Goal: Transaction & Acquisition: Purchase product/service

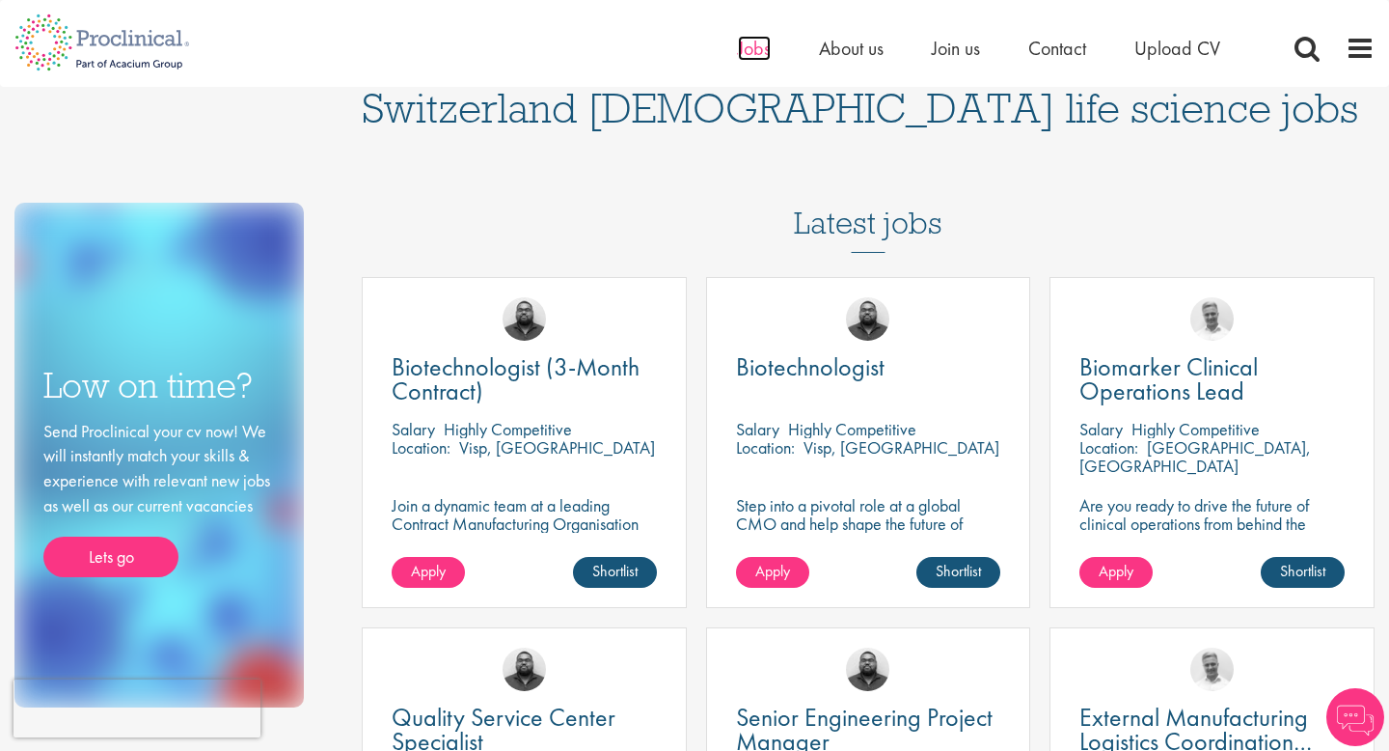
click at [755, 47] on span "Jobs" at bounding box center [754, 48] width 33 height 25
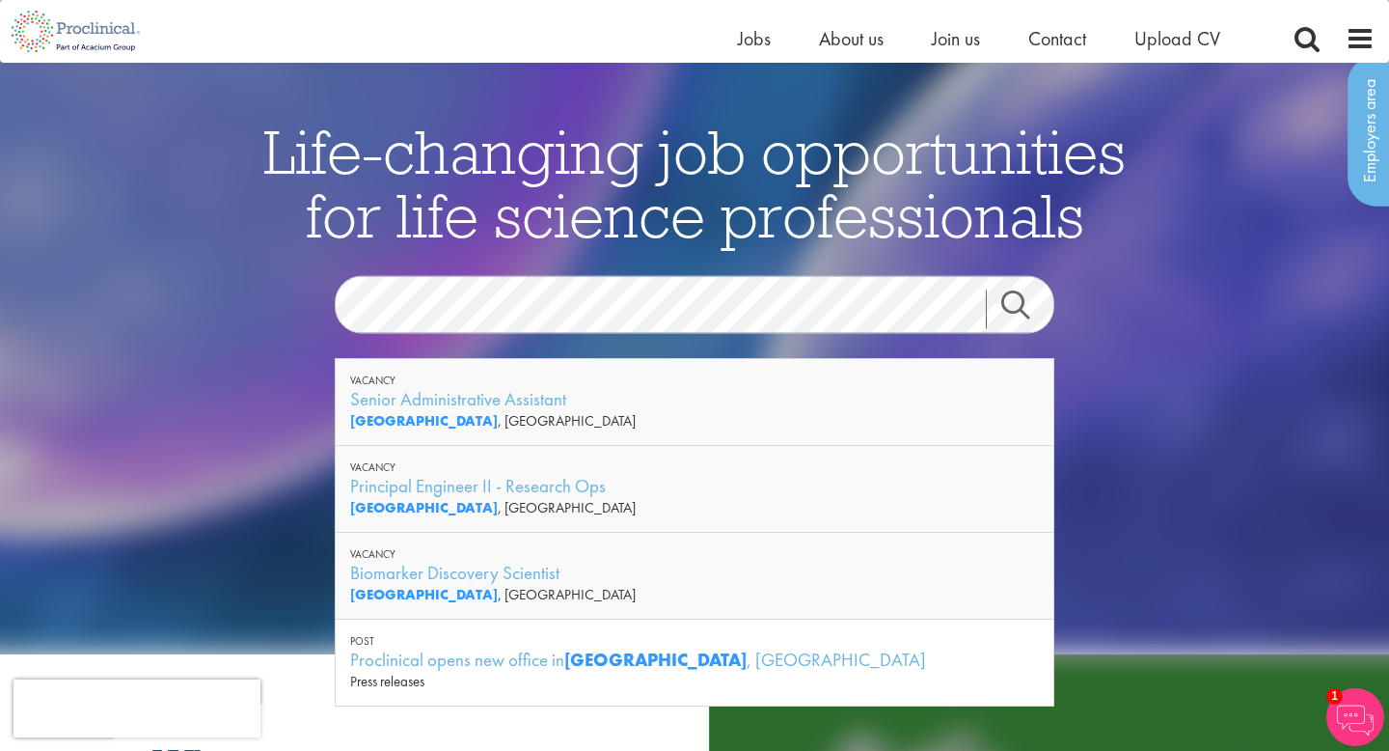
scroll to position [64, 0]
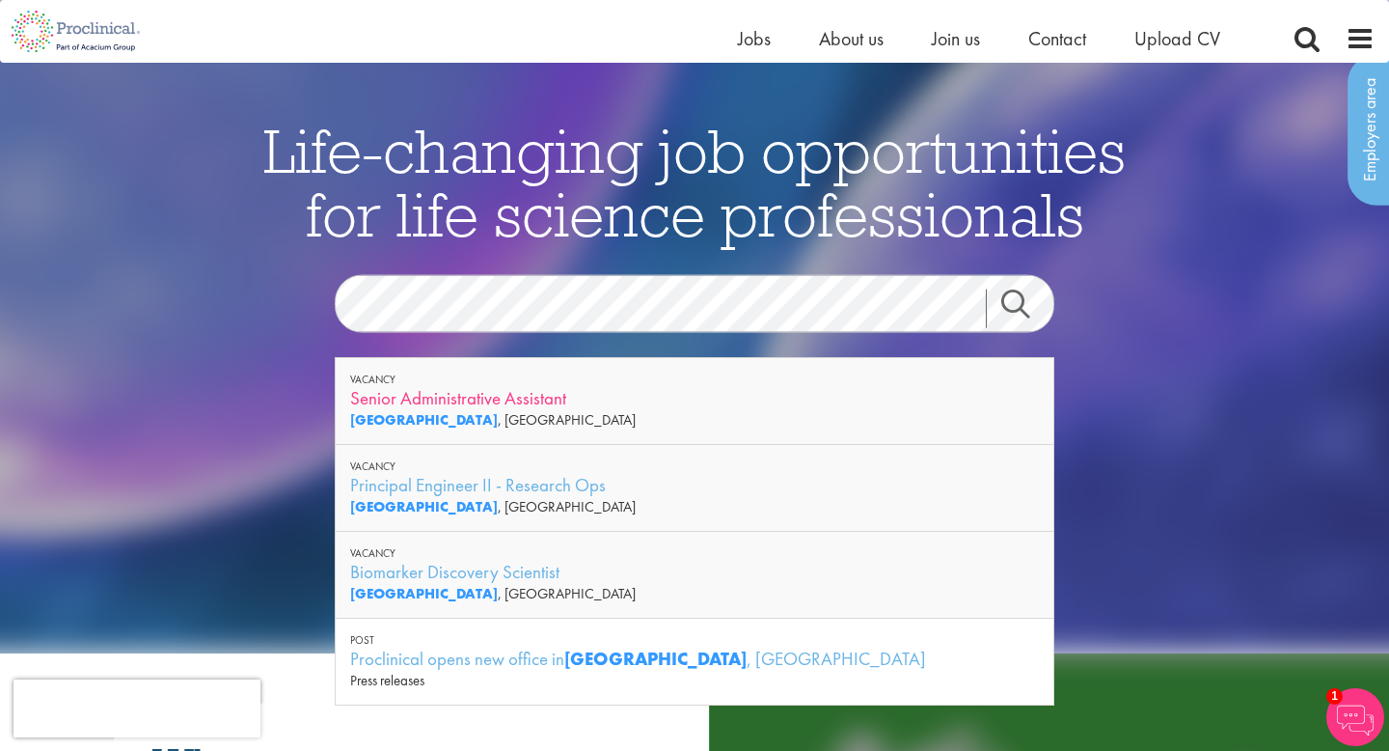
click at [511, 401] on div "Senior Administrative Assistant" at bounding box center [694, 398] width 689 height 24
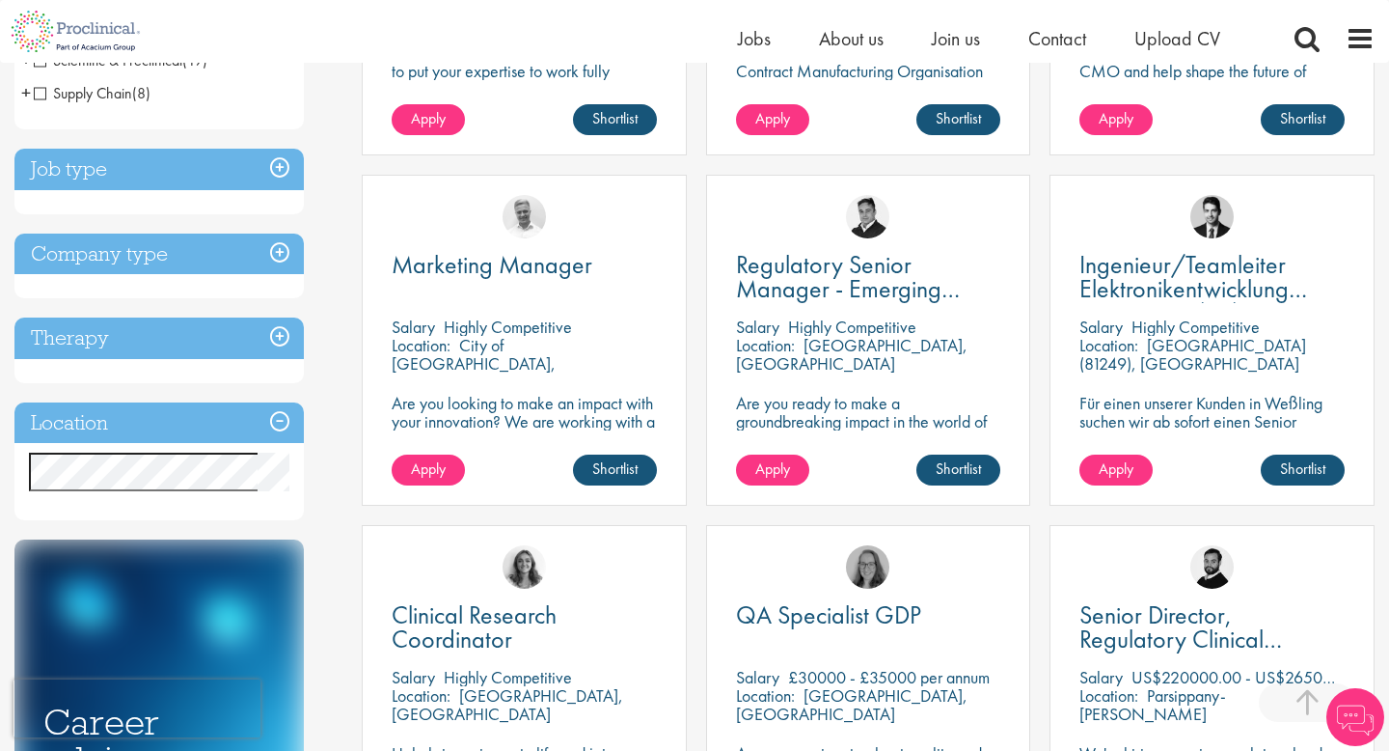
scroll to position [613, 0]
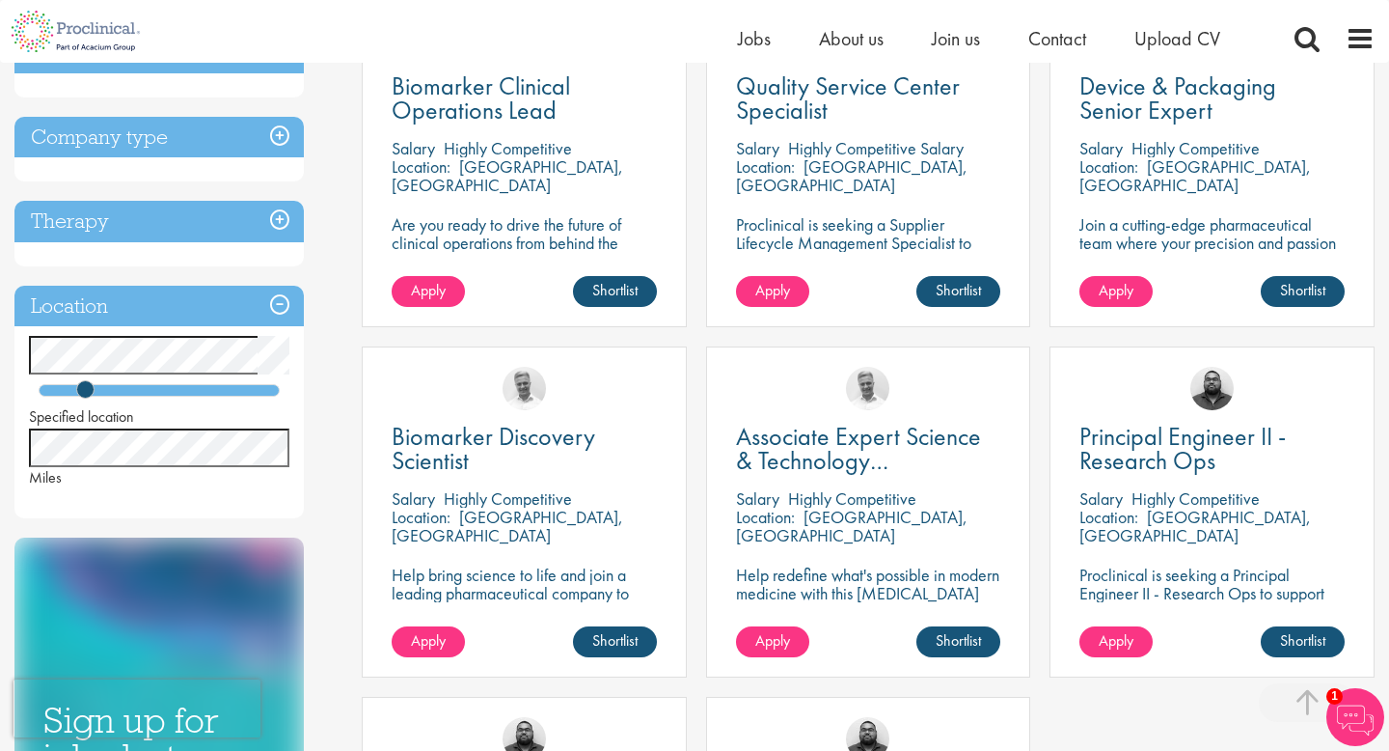
scroll to position [434, 0]
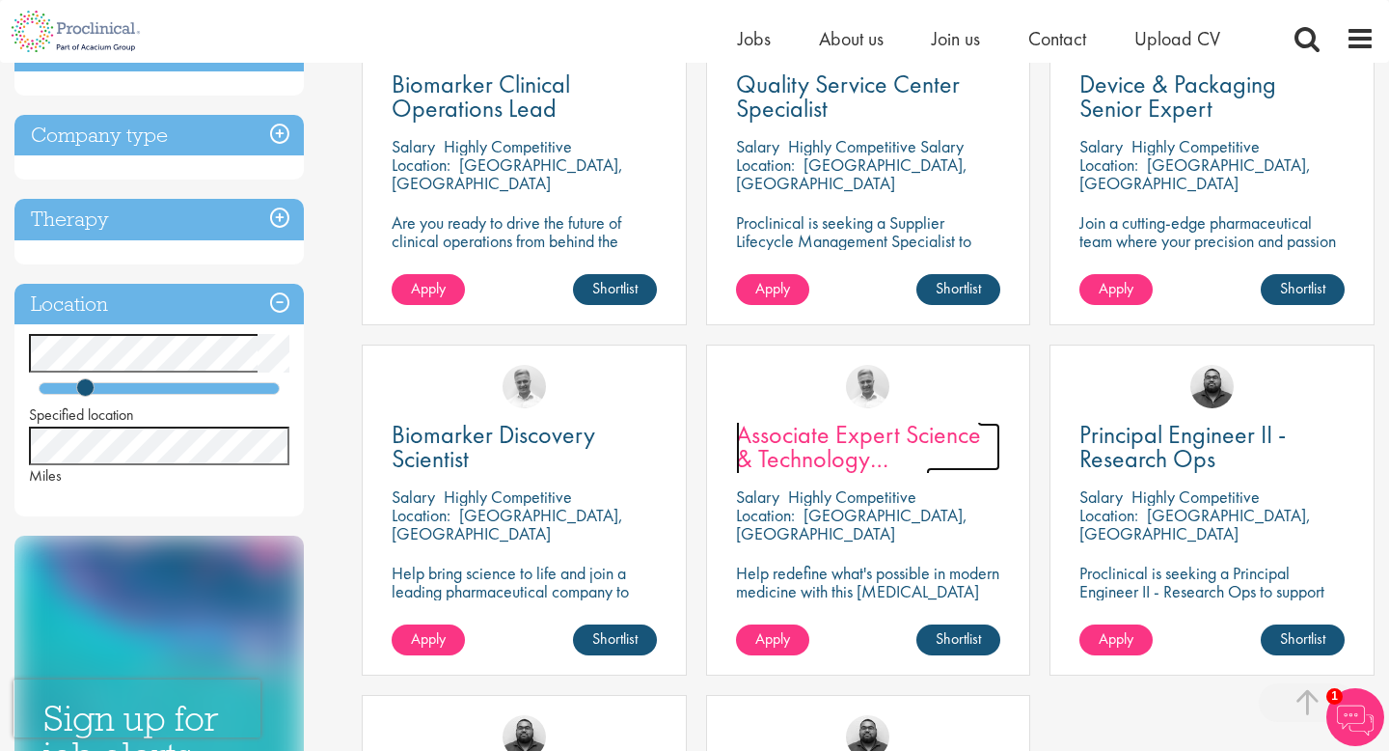
click at [840, 453] on span "Associate Expert Science & Technology ([MEDICAL_DATA])" at bounding box center [858, 458] width 245 height 81
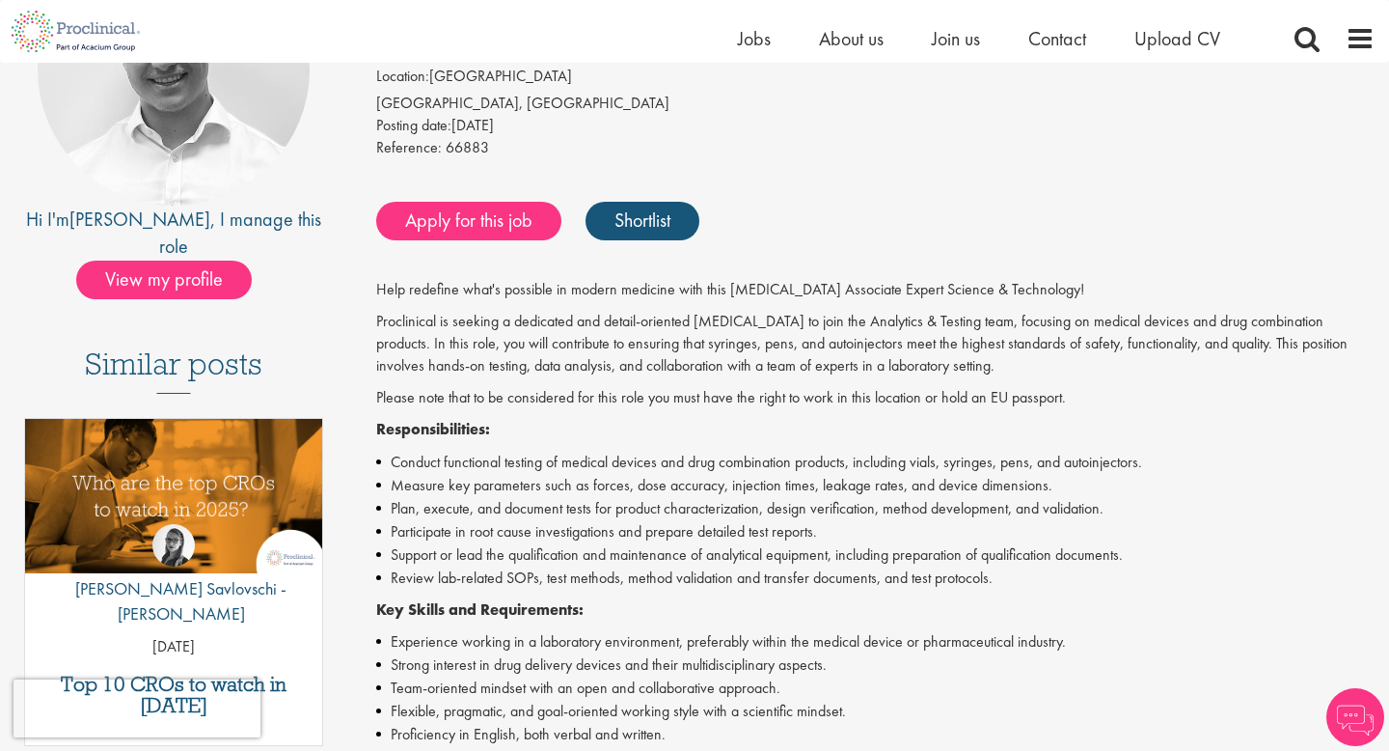
scroll to position [321, 0]
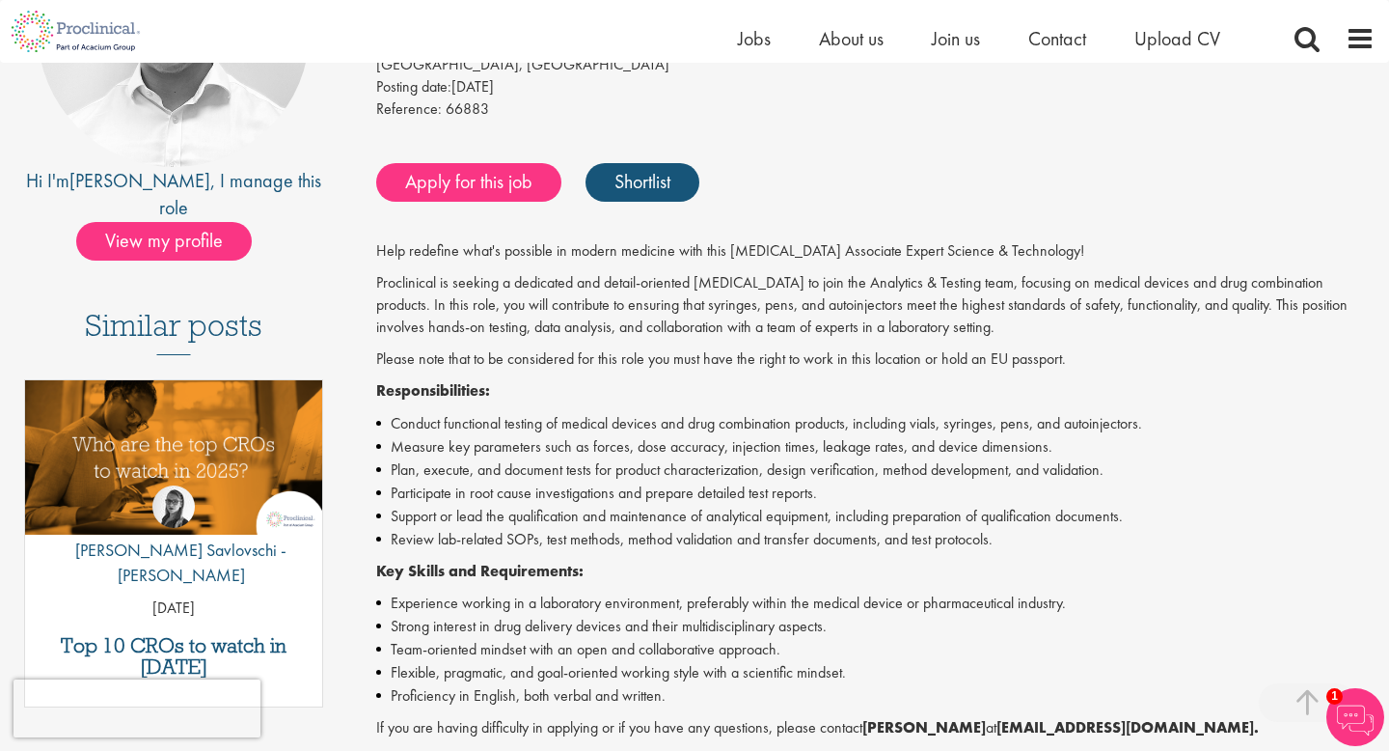
click at [572, 479] on li "Plan, execute, and document tests for product characterization, design verifica…" at bounding box center [875, 469] width 999 height 23
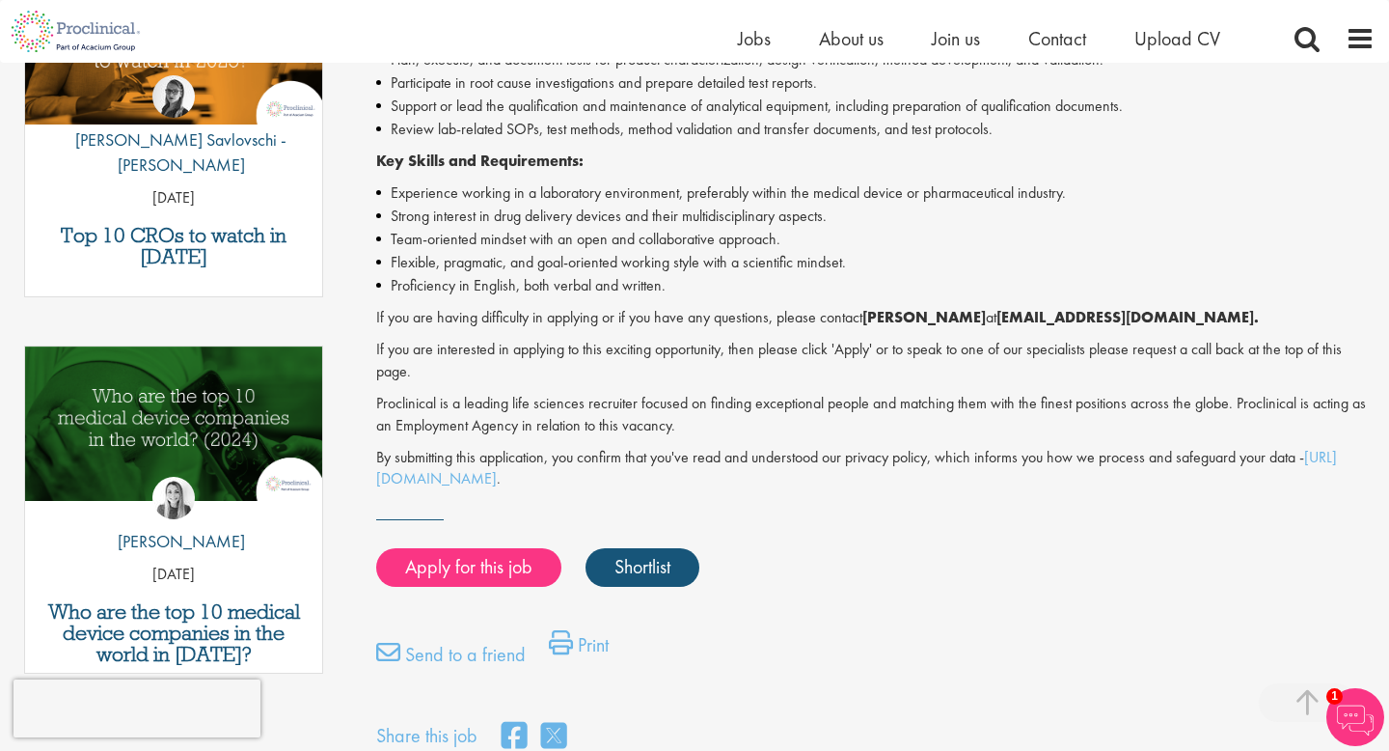
scroll to position [0, 0]
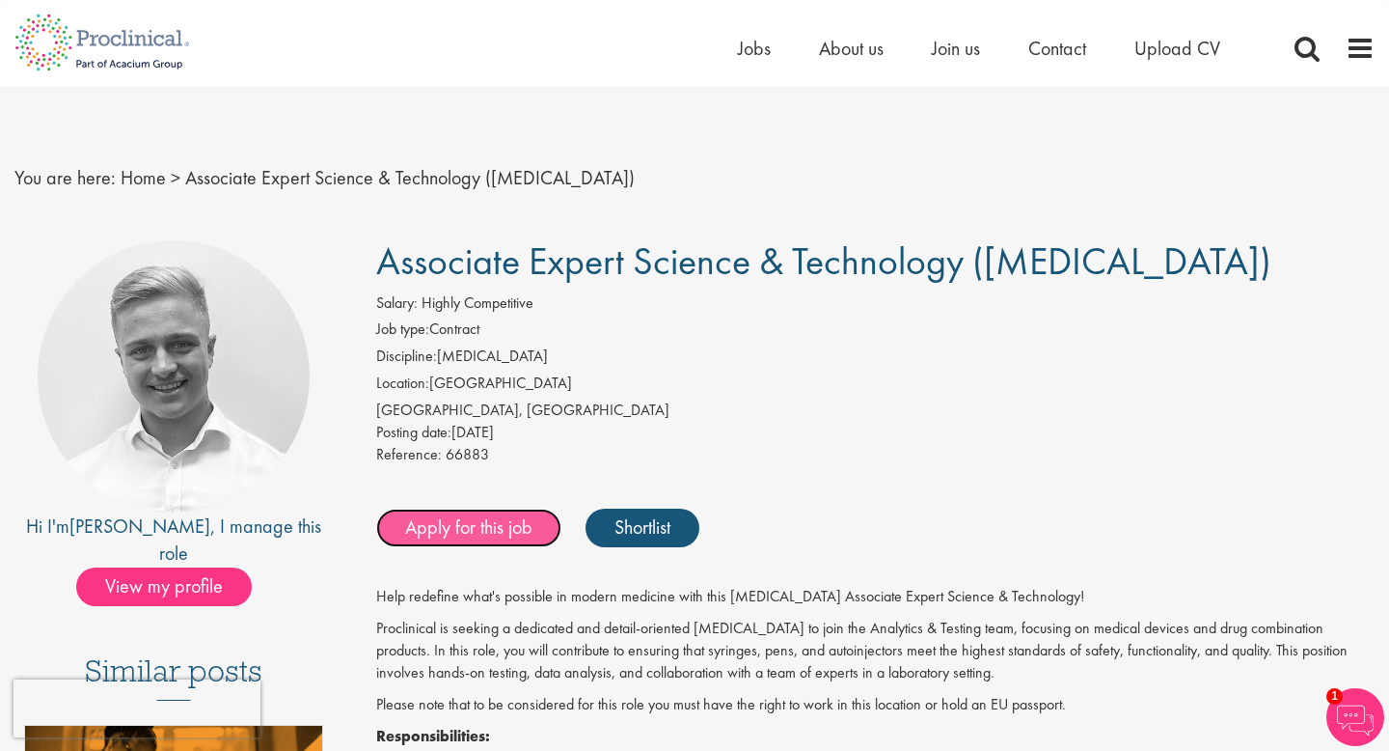
click at [483, 520] on link "Apply for this job" at bounding box center [468, 527] width 185 height 39
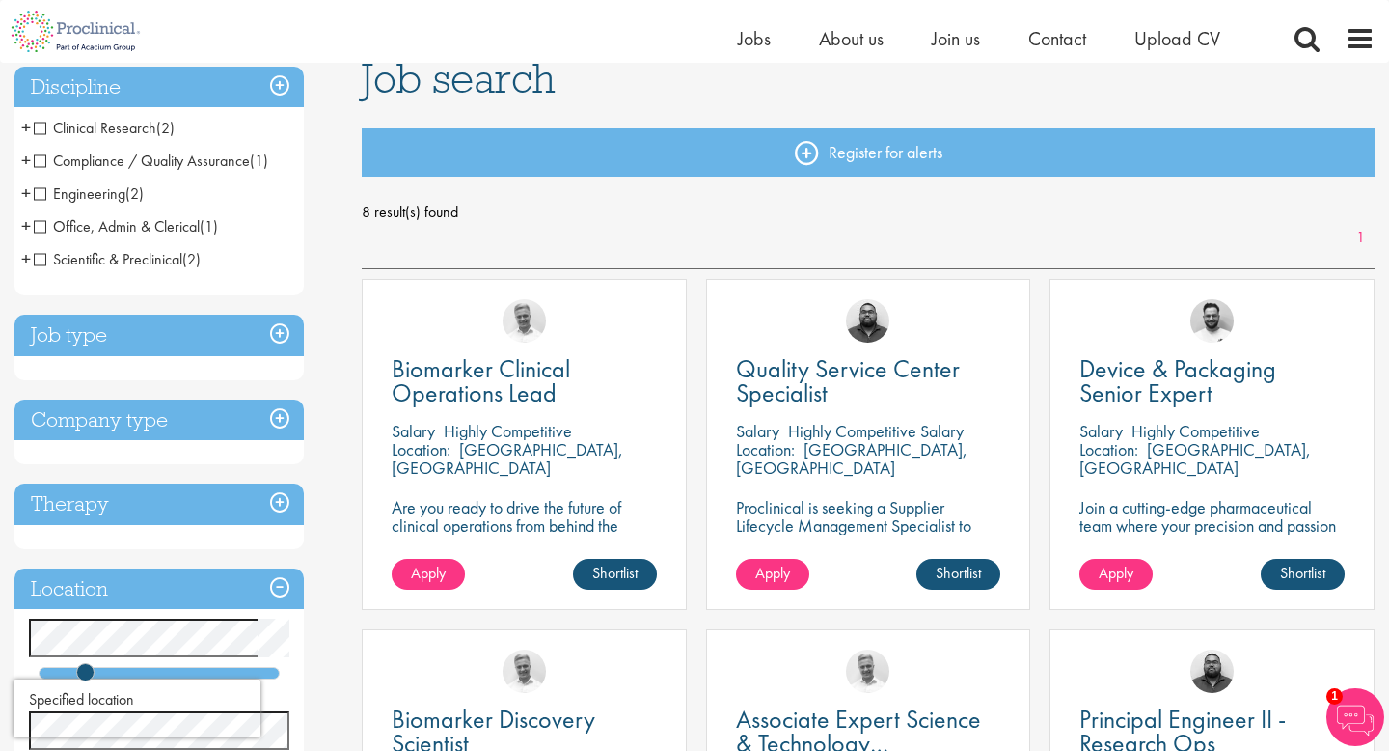
scroll to position [152, 0]
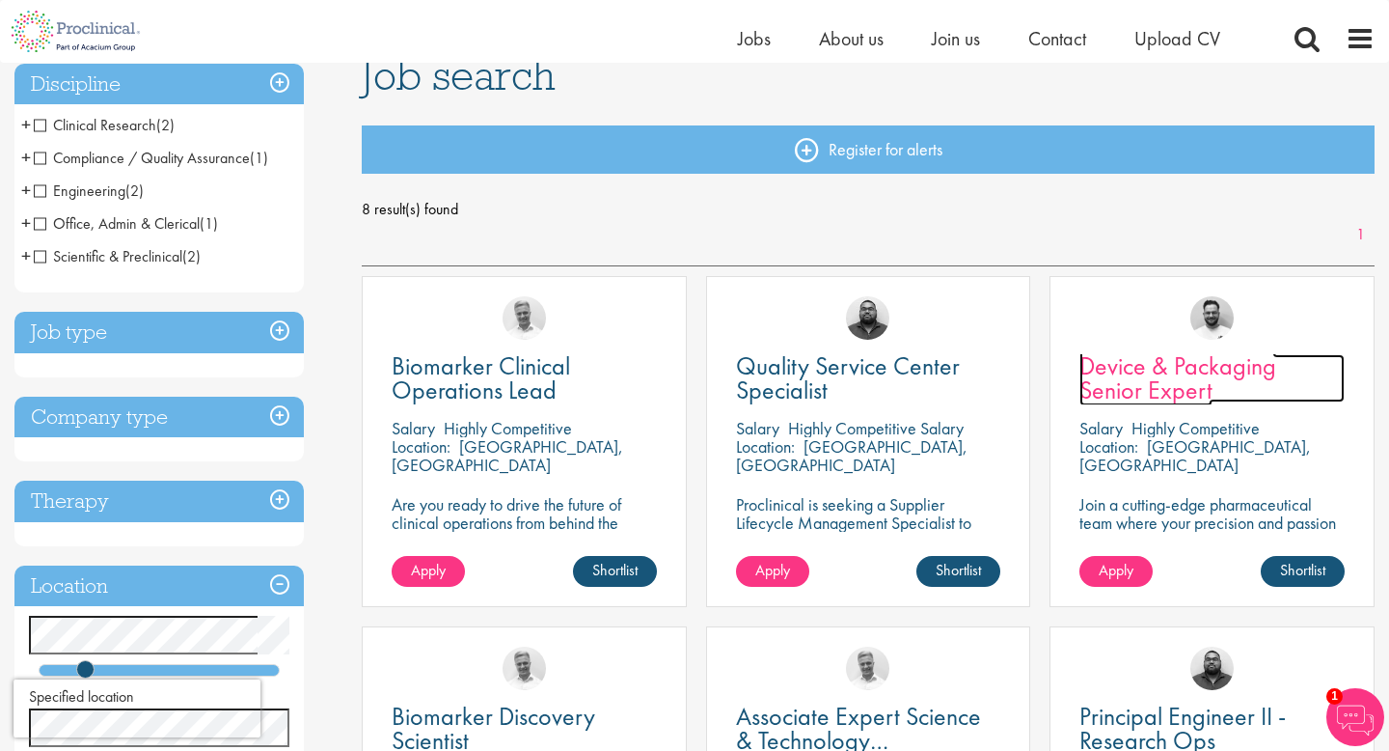
click at [1162, 393] on span "Device & Packaging Senior Expert" at bounding box center [1178, 377] width 197 height 57
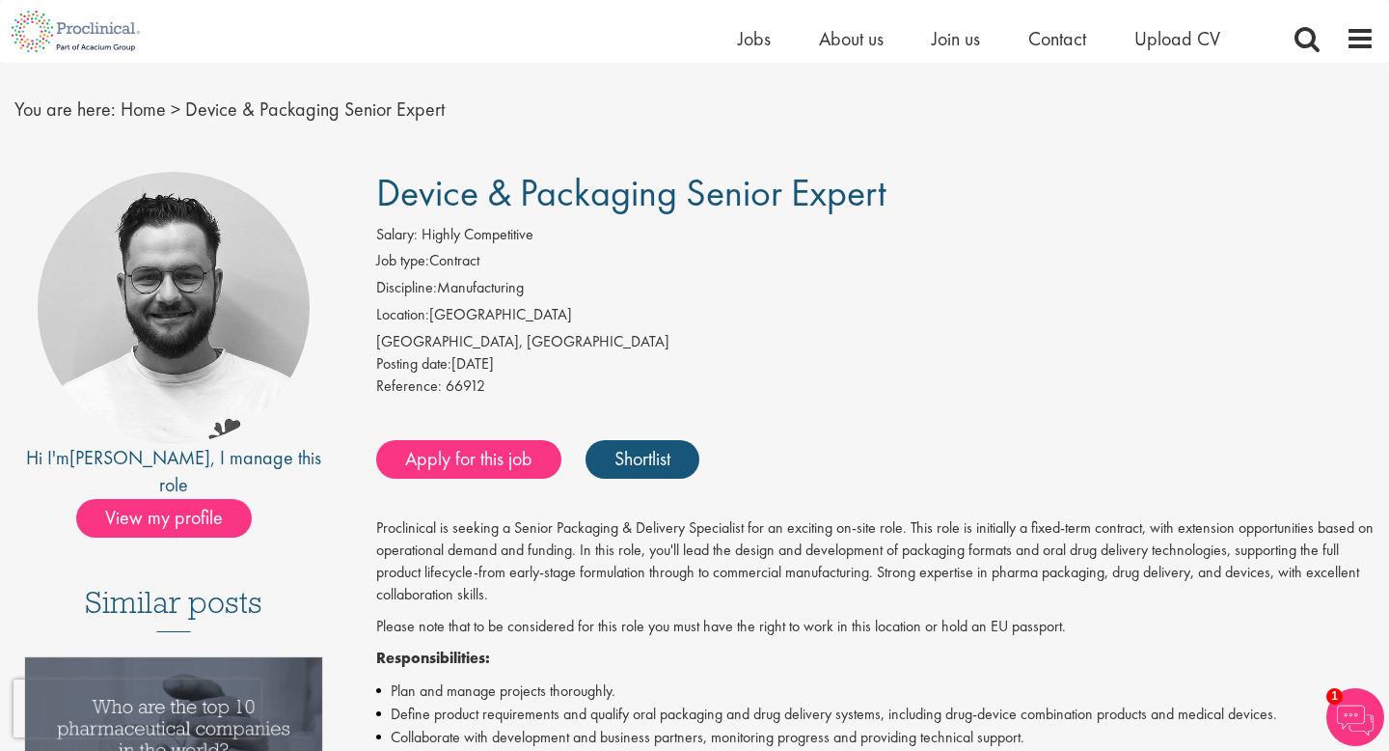
click at [655, 586] on p "Proclinical is seeking a Senior Packaging & Delivery Specialist for an exciting…" at bounding box center [875, 561] width 999 height 88
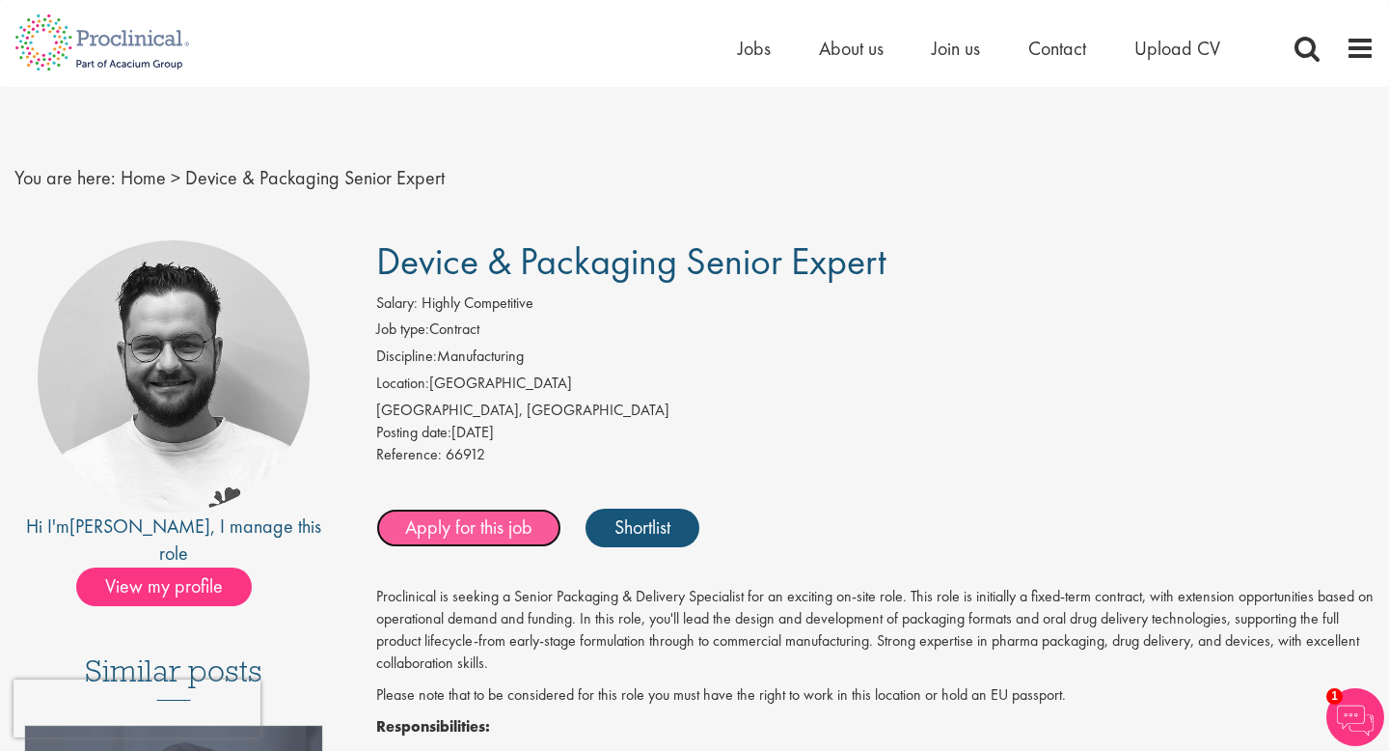
click at [452, 513] on link "Apply for this job" at bounding box center [468, 527] width 185 height 39
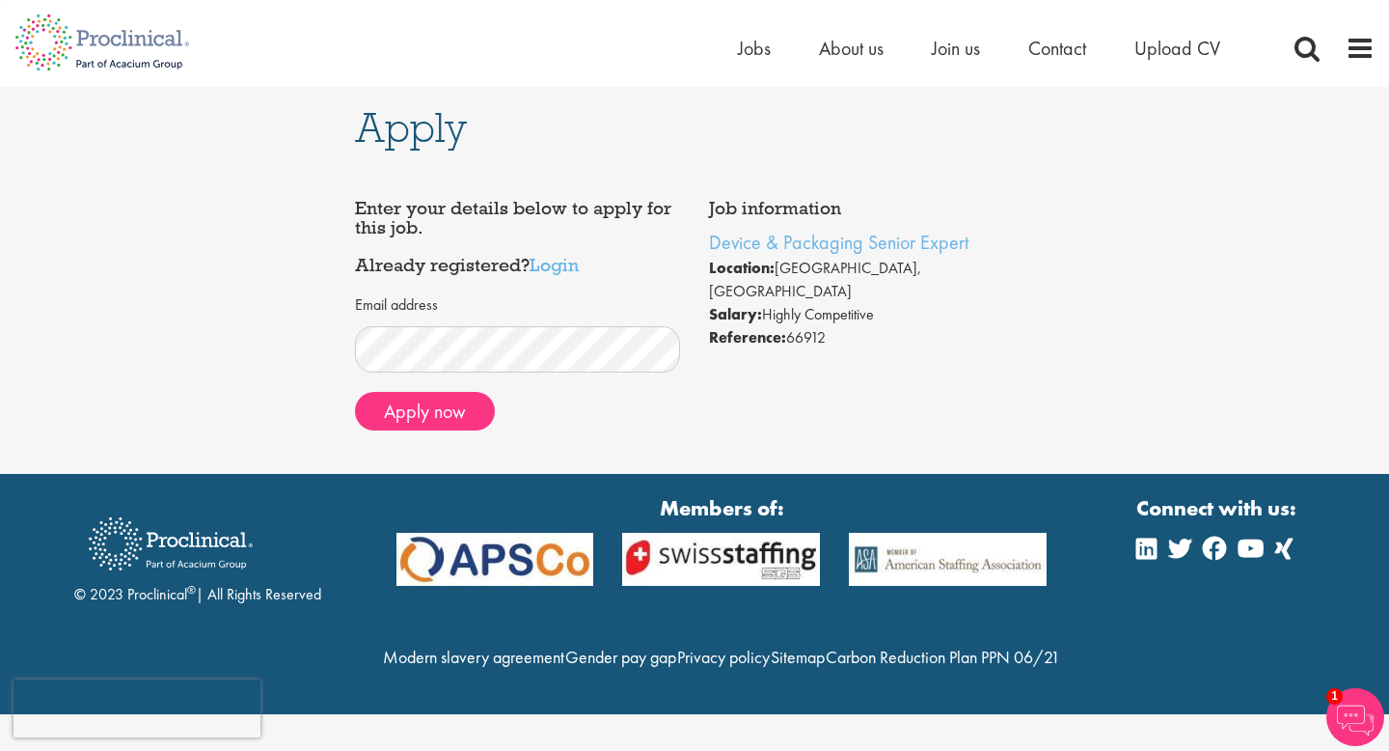
click at [1366, 702] on img at bounding box center [1356, 717] width 58 height 58
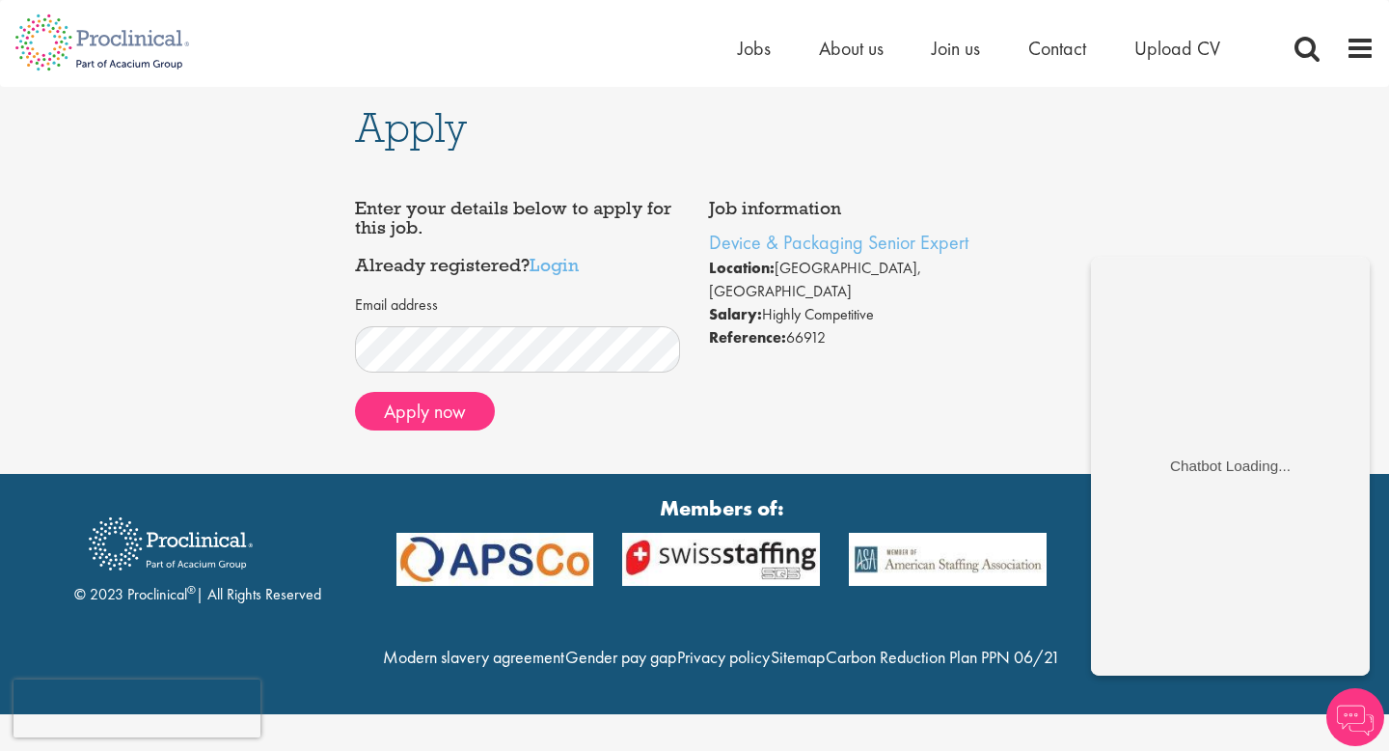
scroll to position [4, 0]
click at [1182, 175] on div "Apply Job information Device & Packaging Senior Expert Location: [GEOGRAPHIC_DA…" at bounding box center [695, 280] width 1418 height 387
